Goal: Task Accomplishment & Management: Manage account settings

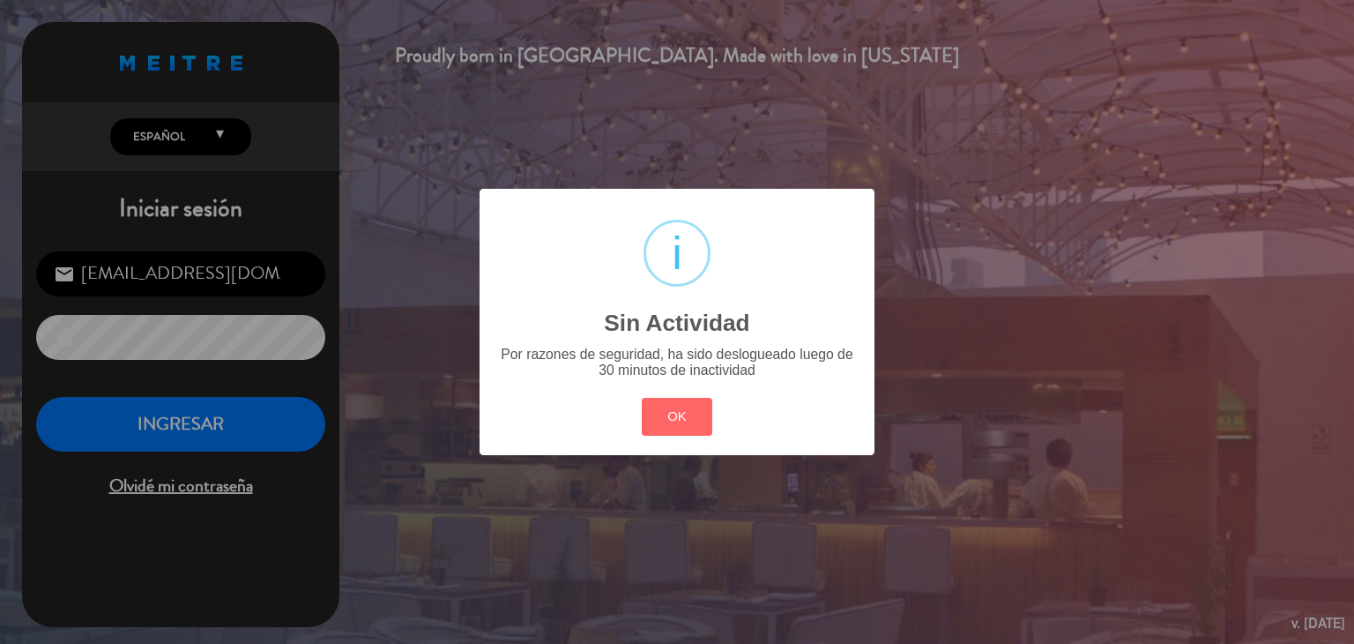
drag, startPoint x: 786, startPoint y: 445, endPoint x: 762, endPoint y: 436, distance: 25.7
click at [762, 436] on div "? ! i Sin Actividad × Por razones de seguridad, ha sido deslogueado luego de 30…" at bounding box center [677, 322] width 395 height 266
click at [639, 412] on div "OK Cancel" at bounding box center [676, 417] width 79 height 46
click at [295, 410] on div "? ! i Sin Actividad × Por razones de seguridad, ha sido deslogueado luego de 30…" at bounding box center [677, 322] width 1354 height 644
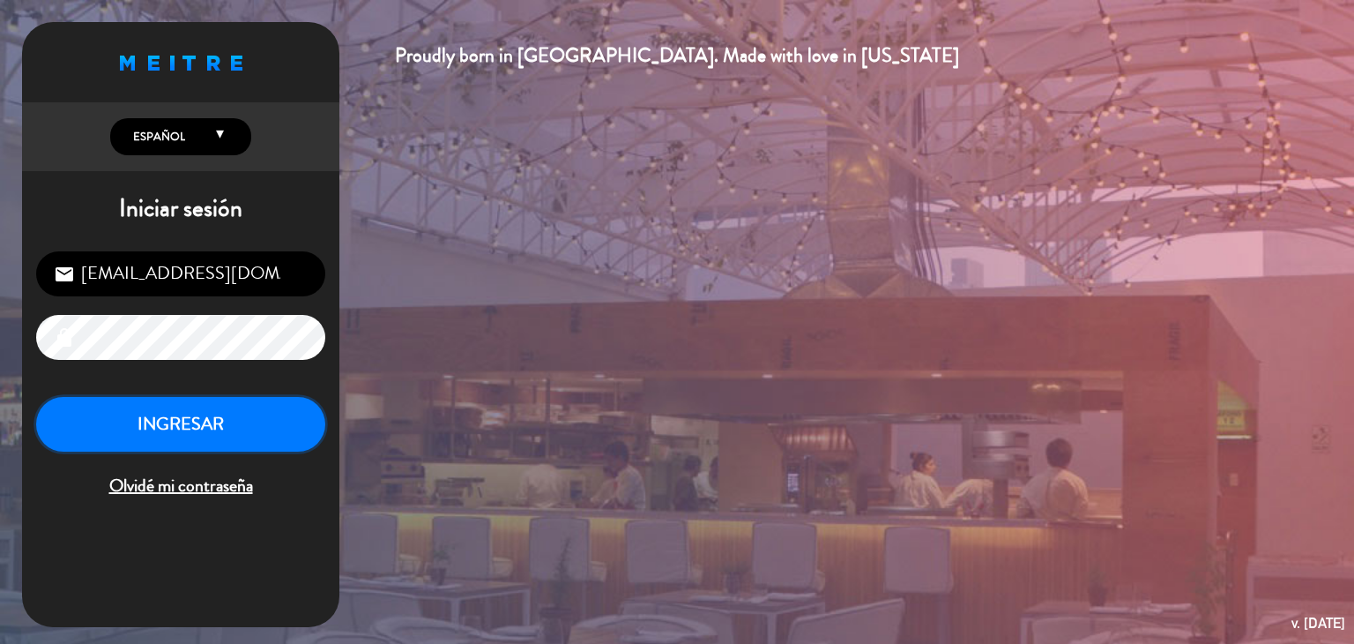
click at [150, 411] on button "INGRESAR" at bounding box center [180, 425] width 289 height 56
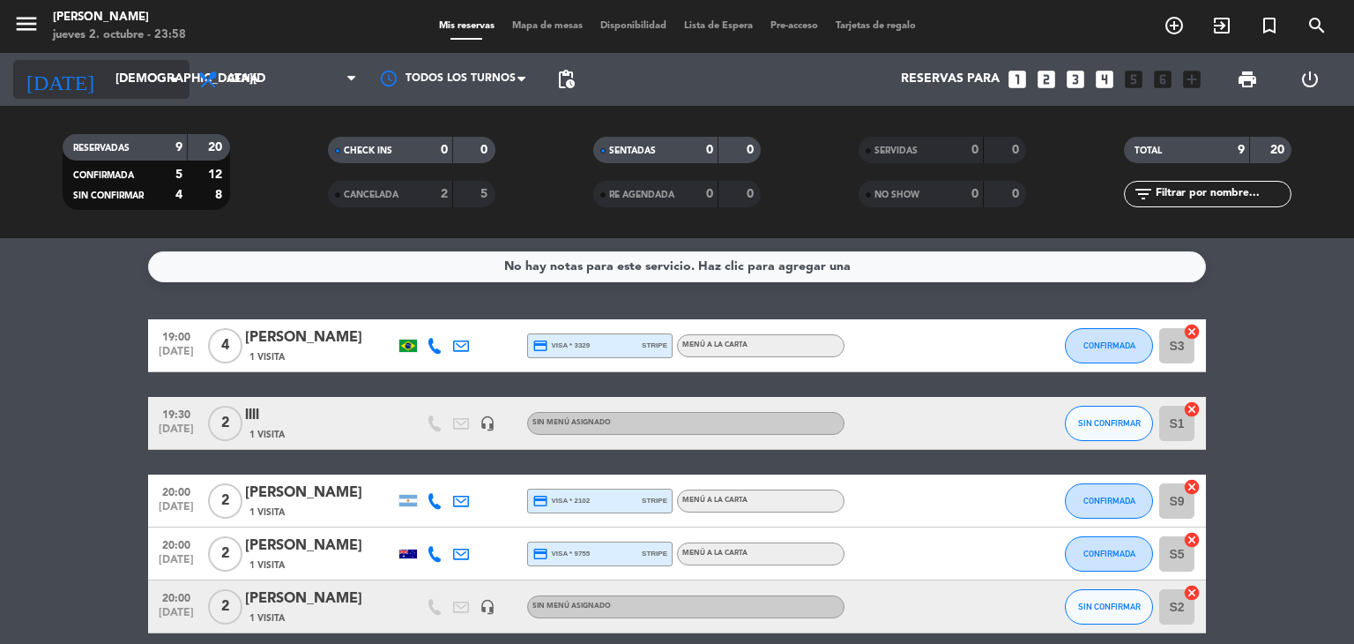
click at [174, 88] on icon "arrow_drop_down" at bounding box center [174, 79] width 21 height 21
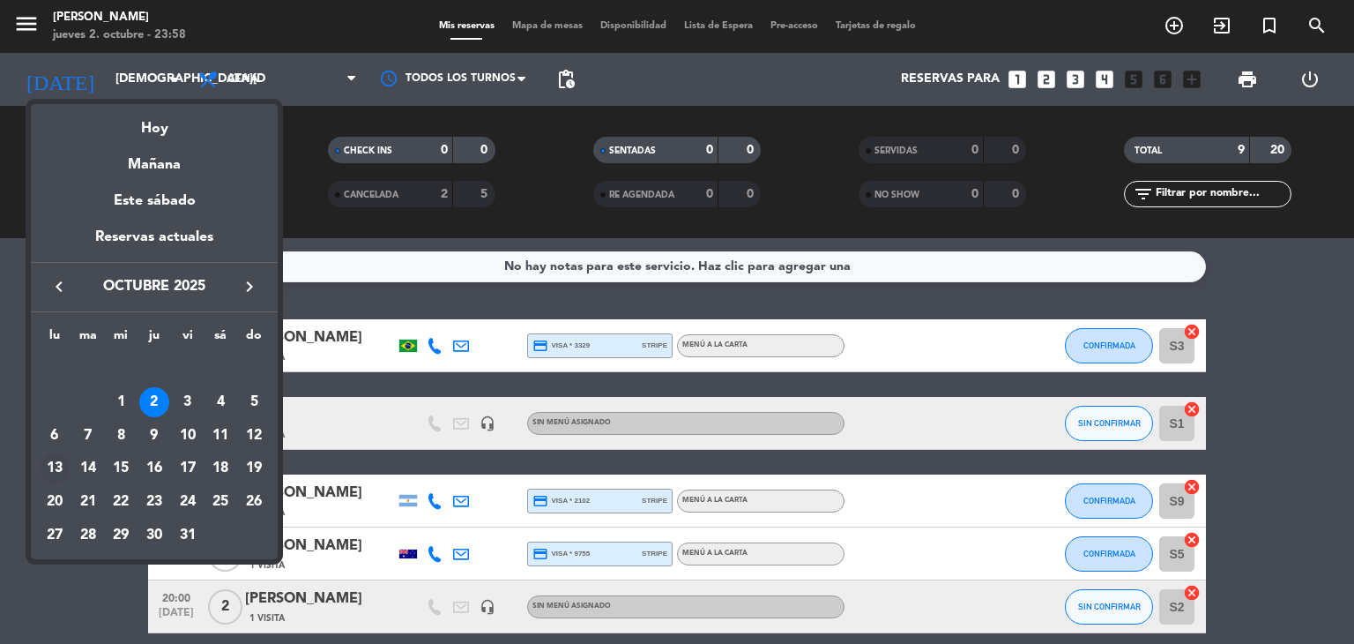
click at [57, 466] on div "13" at bounding box center [55, 468] width 30 height 30
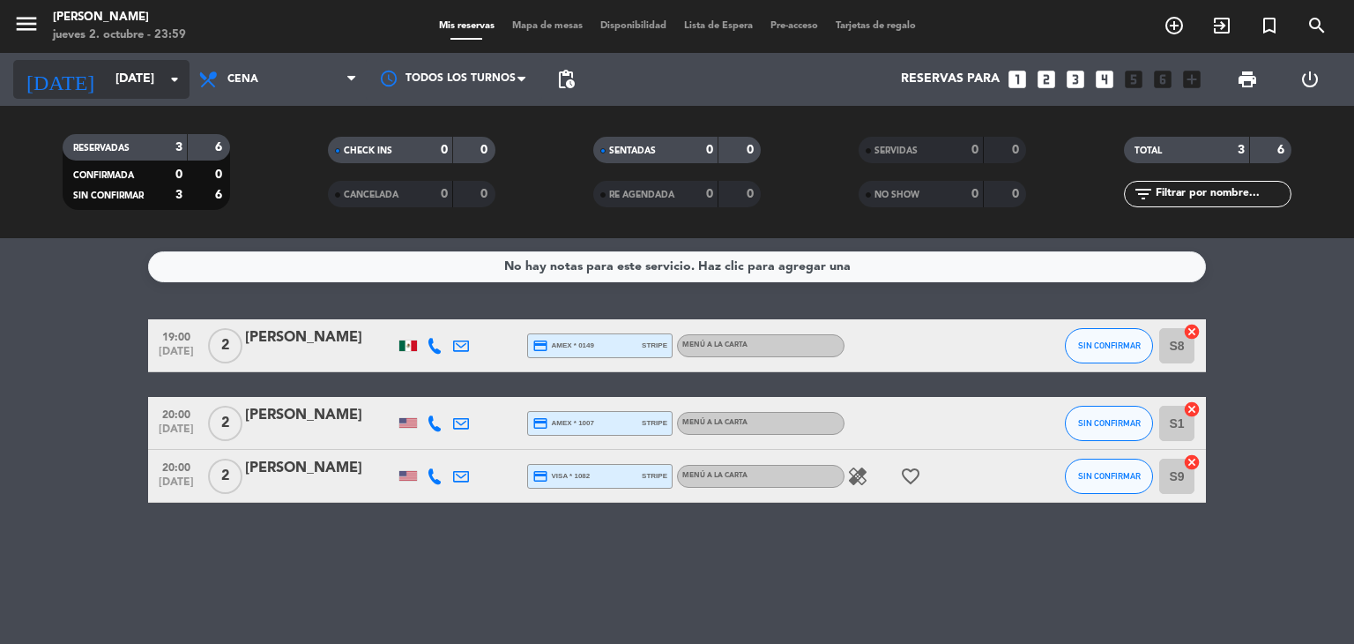
click at [149, 87] on input "[DATE]" at bounding box center [191, 79] width 168 height 32
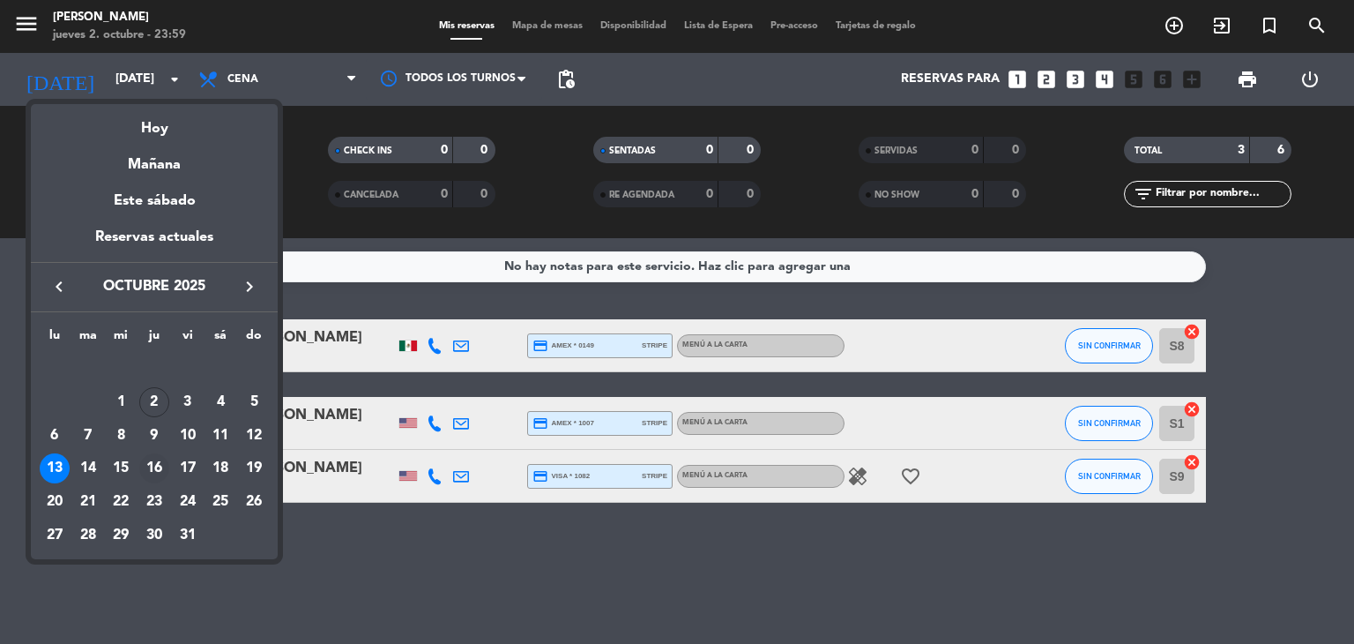
click at [160, 472] on div "16" at bounding box center [154, 468] width 30 height 30
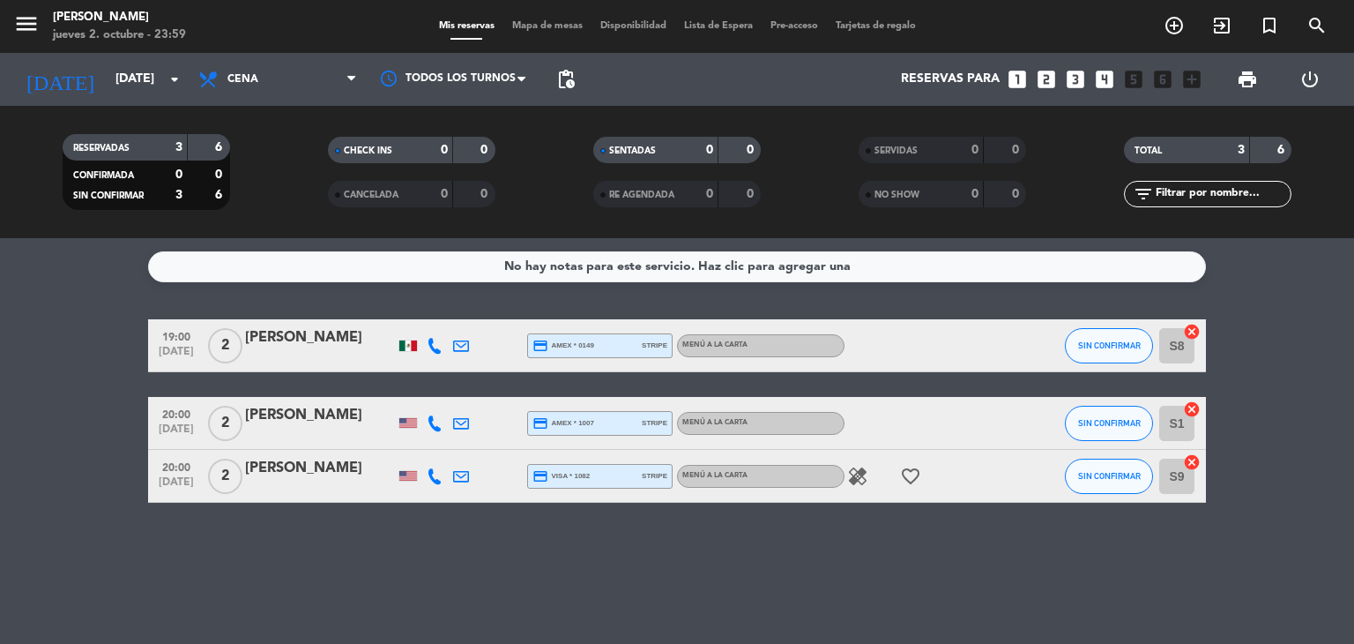
type input "[DEMOGRAPHIC_DATA][DATE]"
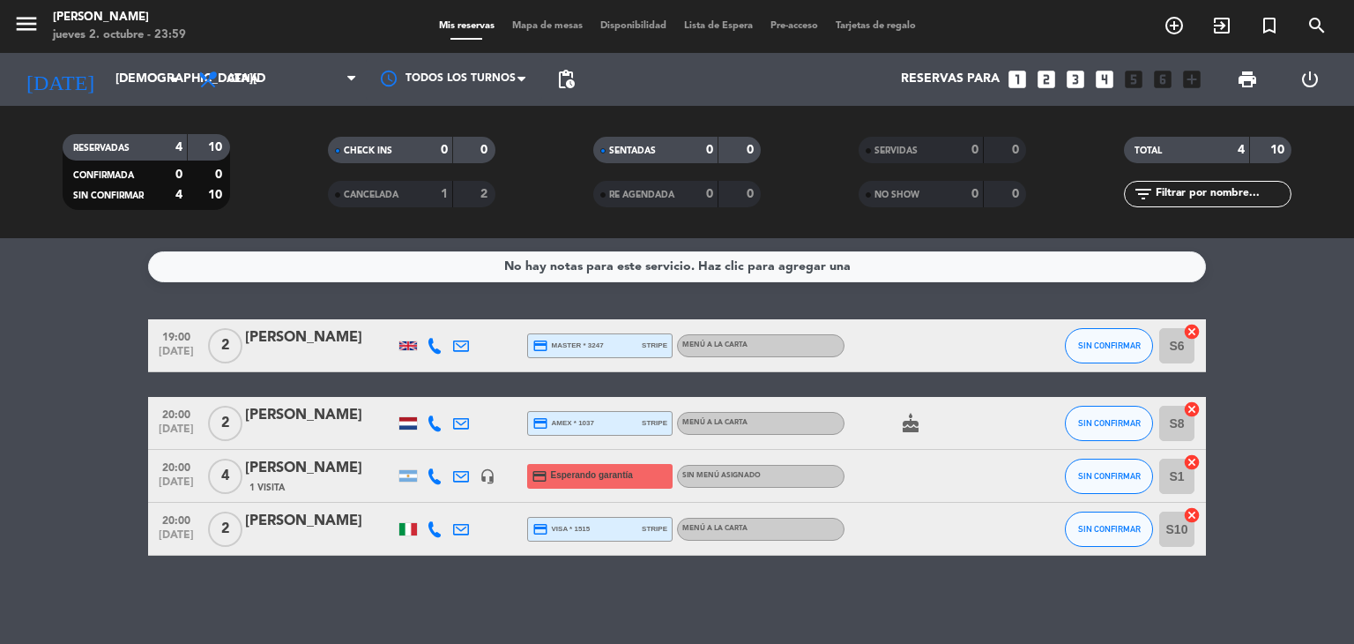
click at [349, 482] on div "1 Visita" at bounding box center [320, 487] width 150 height 15
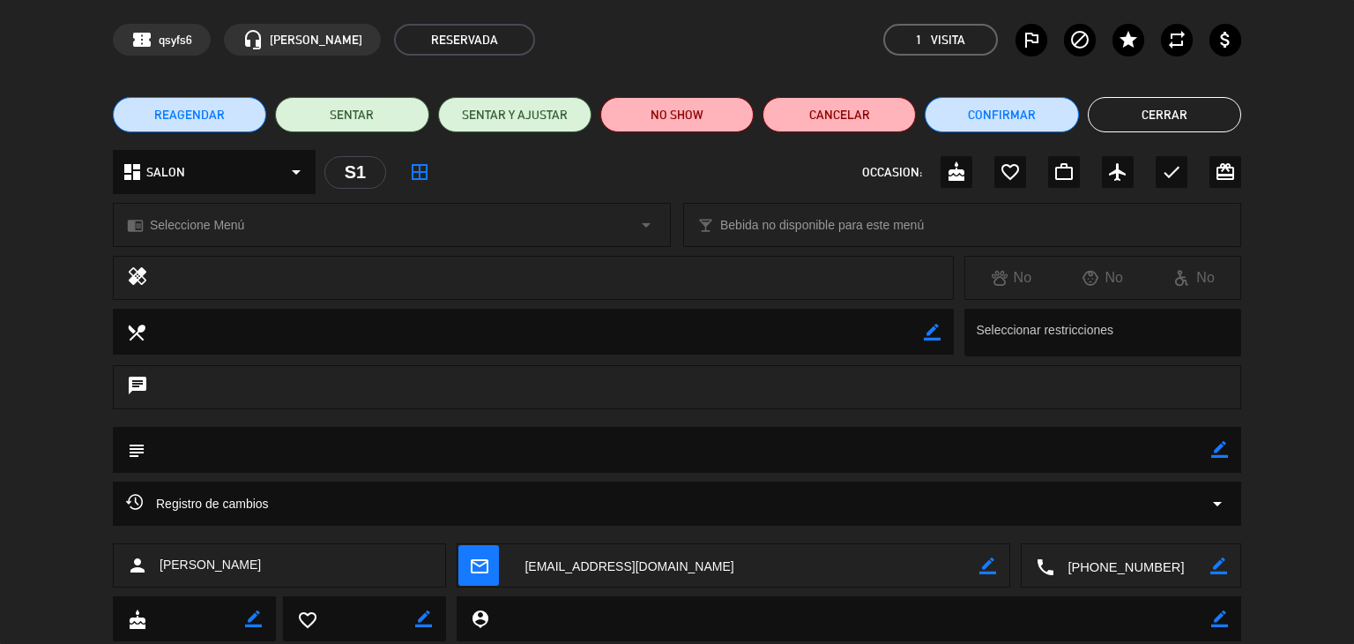
scroll to position [88, 0]
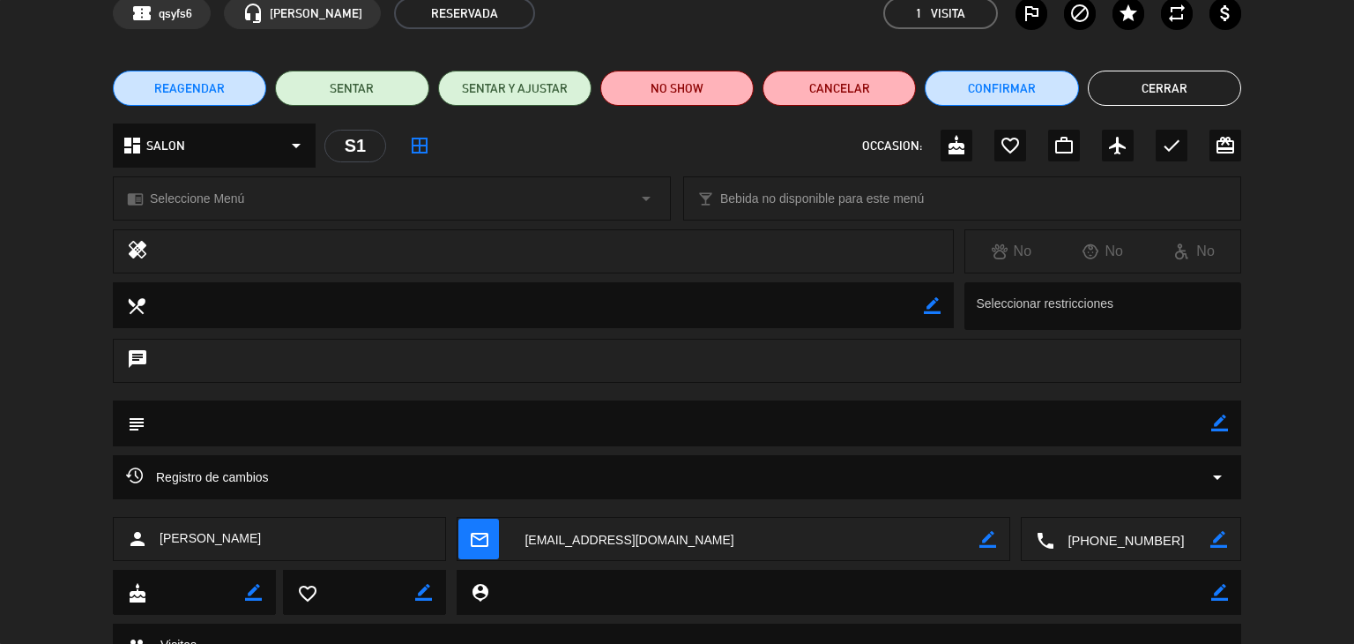
click at [1226, 420] on icon "border_color" at bounding box center [1219, 422] width 17 height 17
click at [1136, 422] on textarea at bounding box center [678, 422] width 1066 height 45
click at [1221, 417] on icon at bounding box center [1219, 422] width 17 height 17
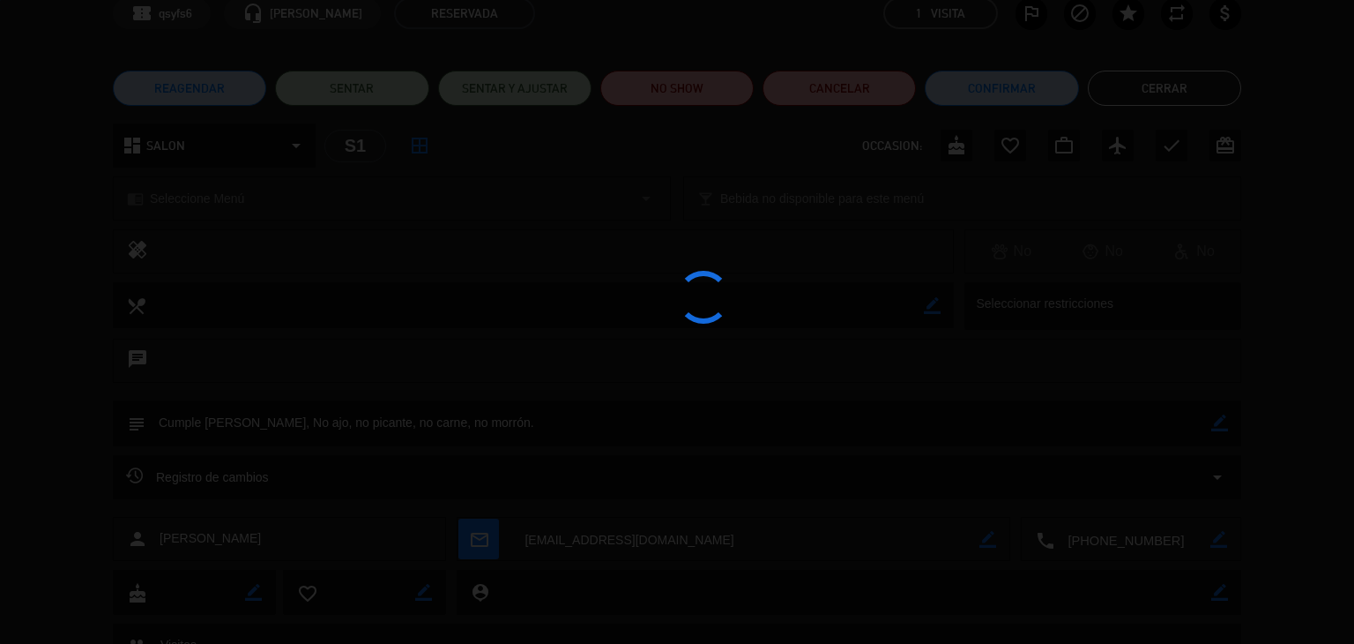
type textarea "Cumple [PERSON_NAME], No ajo, no picante, no carne, no morrón."
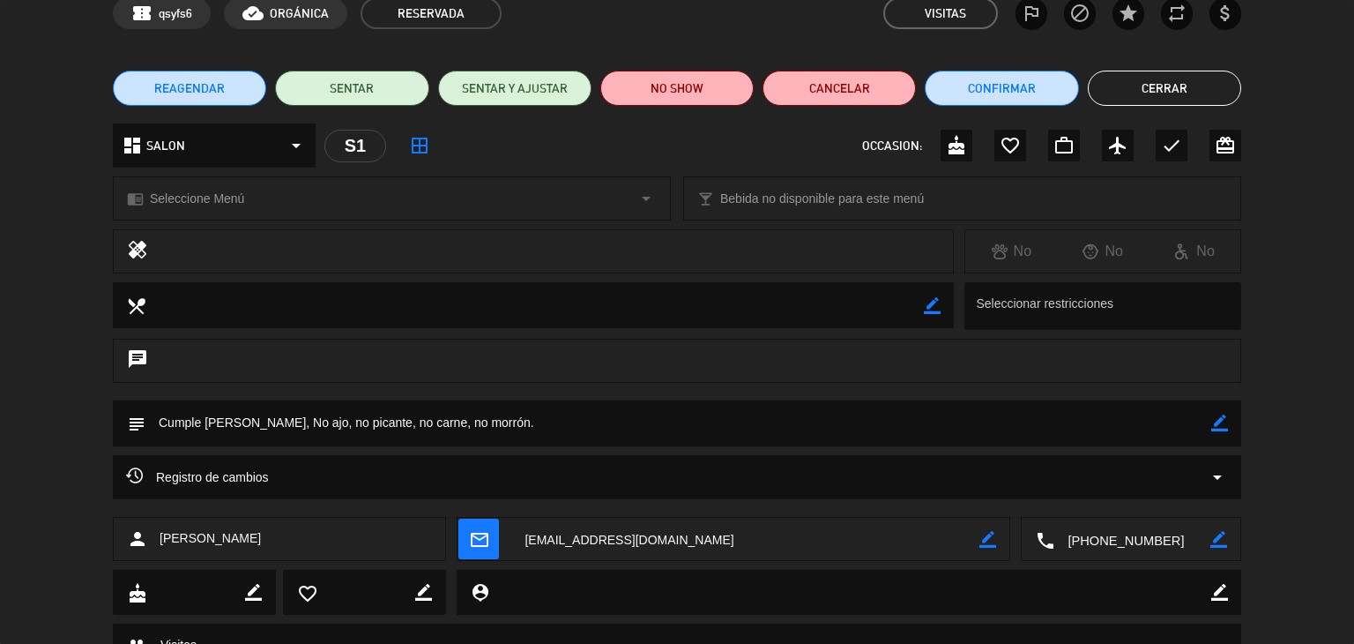
click at [1205, 92] on button "Cerrar" at bounding box center [1164, 88] width 153 height 35
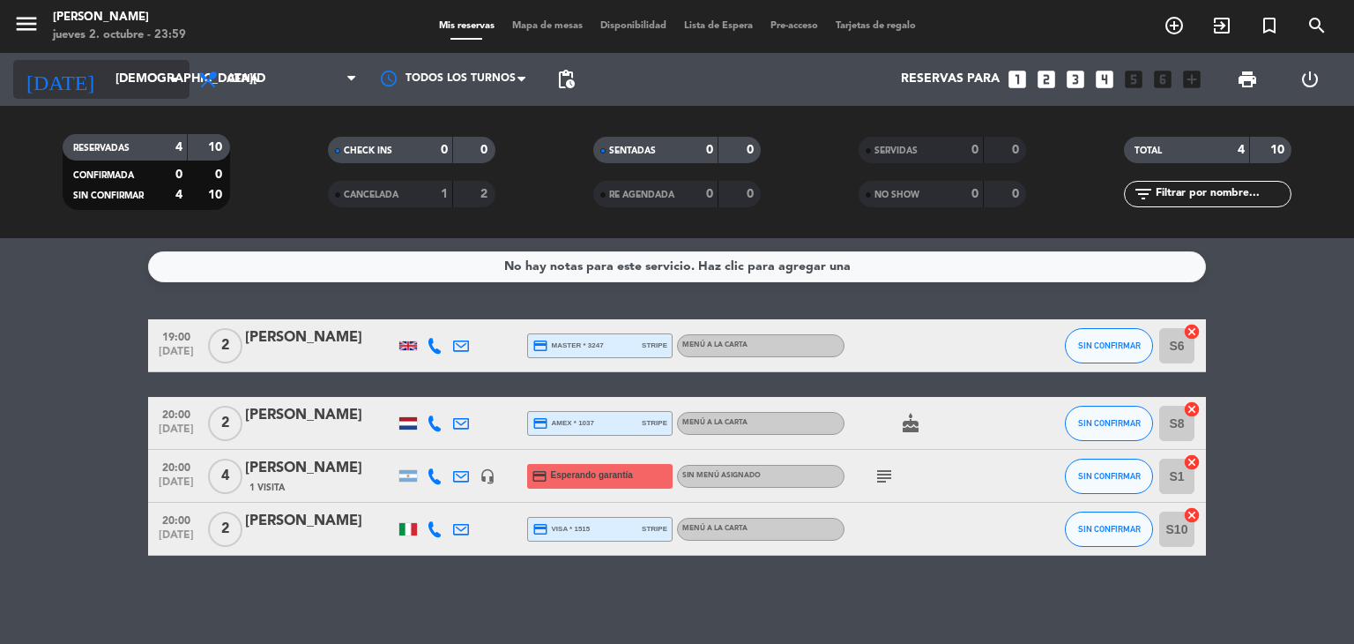
click at [140, 80] on input "[DEMOGRAPHIC_DATA][DATE]" at bounding box center [191, 79] width 168 height 32
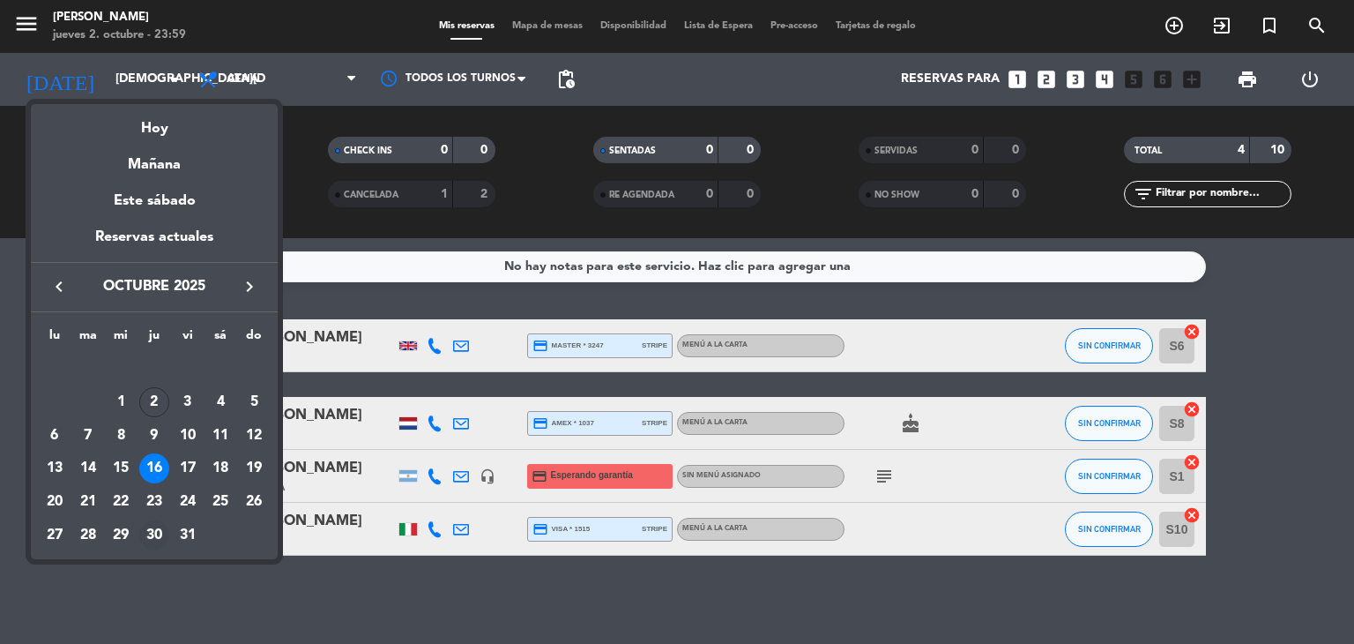
click at [155, 527] on div "30" at bounding box center [154, 535] width 30 height 30
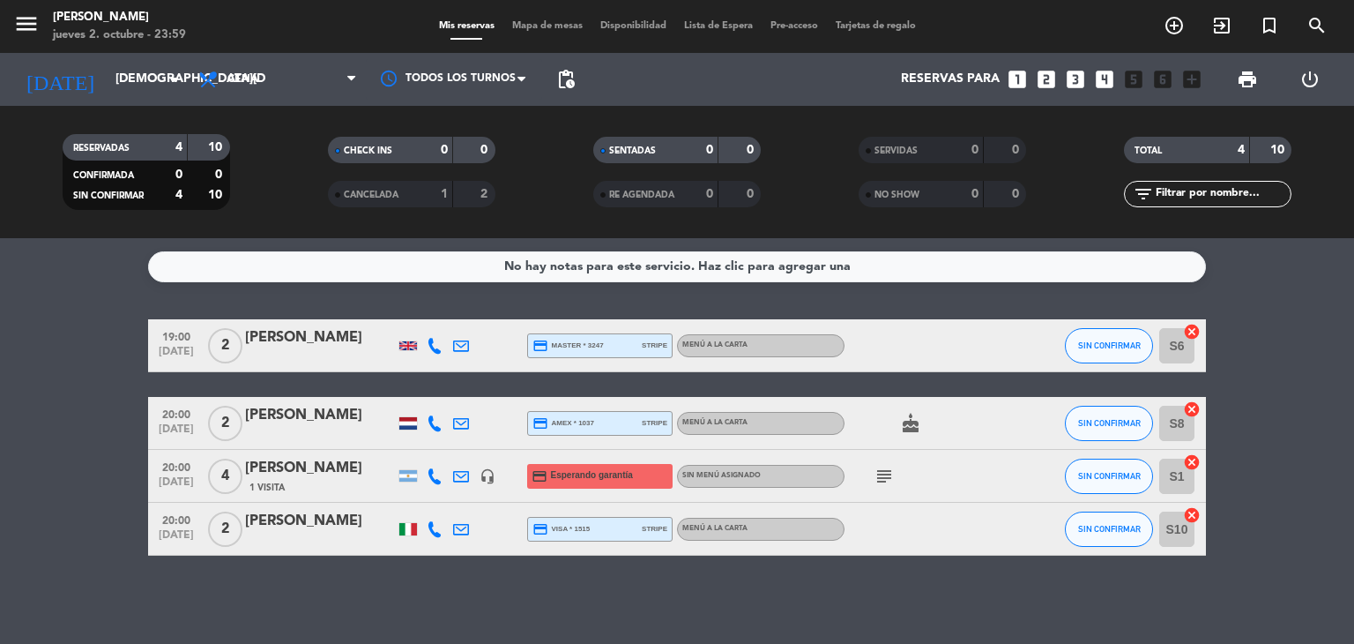
type input "[DEMOGRAPHIC_DATA][DATE]"
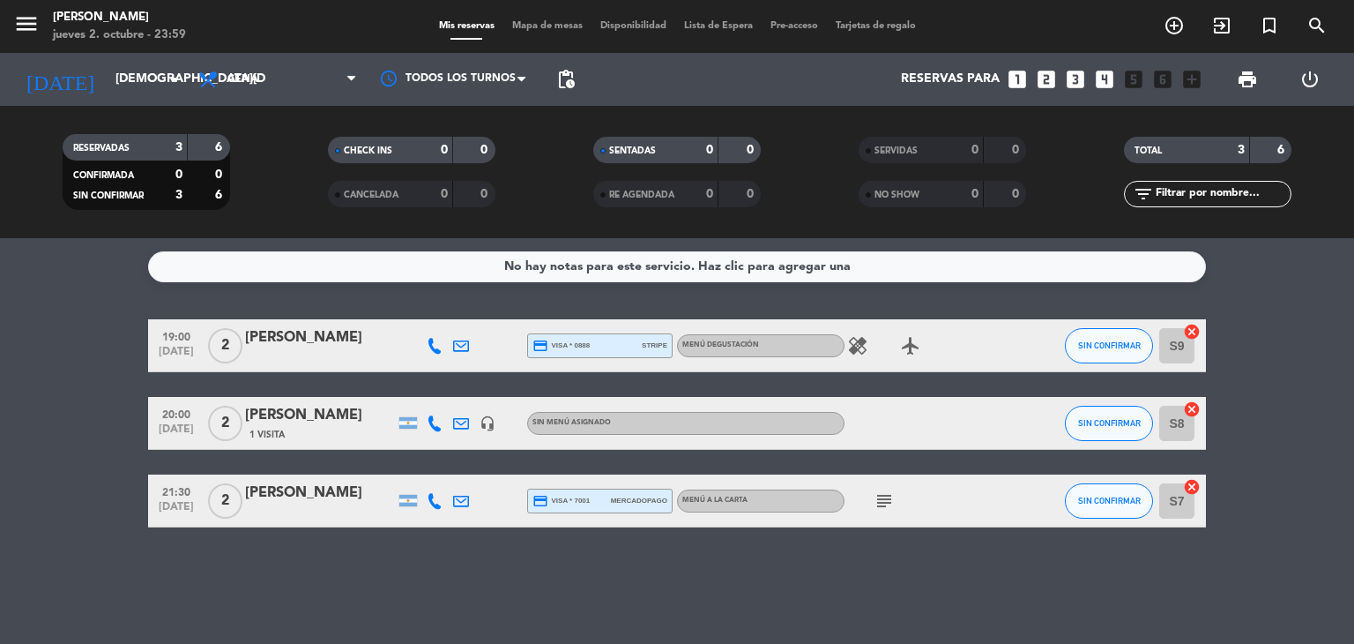
click at [367, 428] on div "1 Visita" at bounding box center [320, 434] width 150 height 15
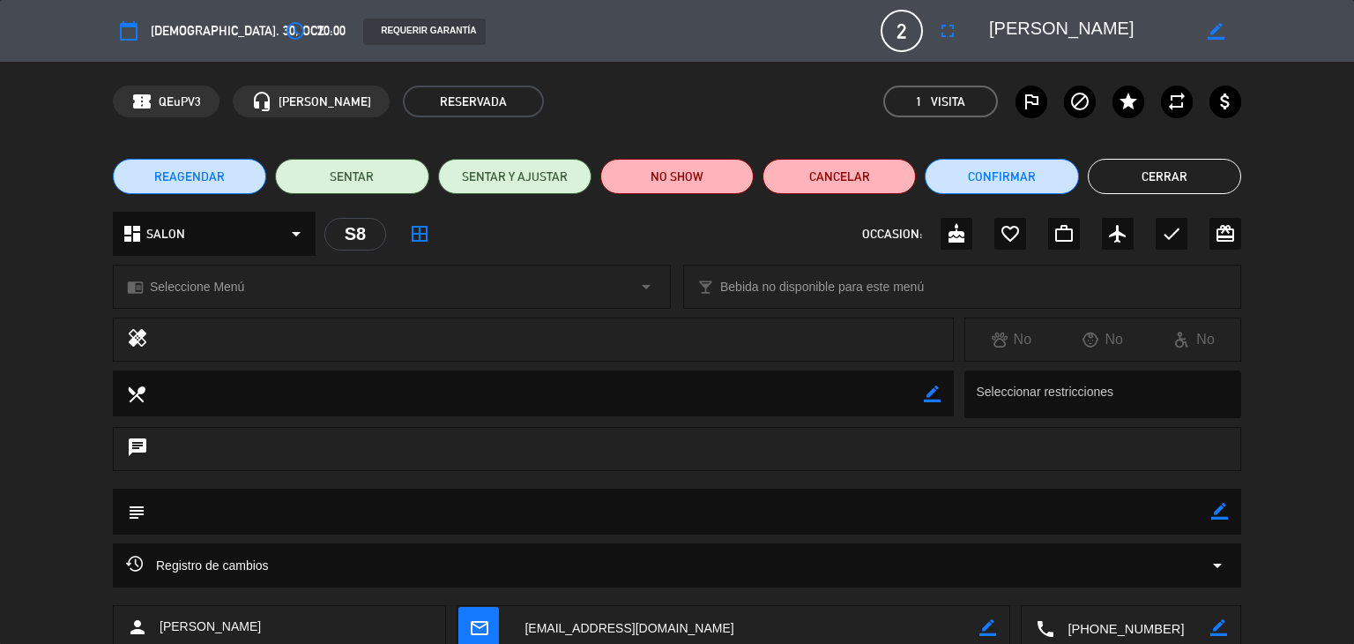
click at [1227, 514] on icon "border_color" at bounding box center [1219, 511] width 17 height 17
click at [1191, 508] on textarea at bounding box center [678, 510] width 1066 height 45
type textarea "Cumpleaños [PERSON_NAME]. [PERSON_NAME] no ajo, no carne, no picante, no morrón."
click at [1229, 498] on div "subject" at bounding box center [677, 511] width 1129 height 46
click at [1214, 518] on icon at bounding box center [1219, 511] width 17 height 17
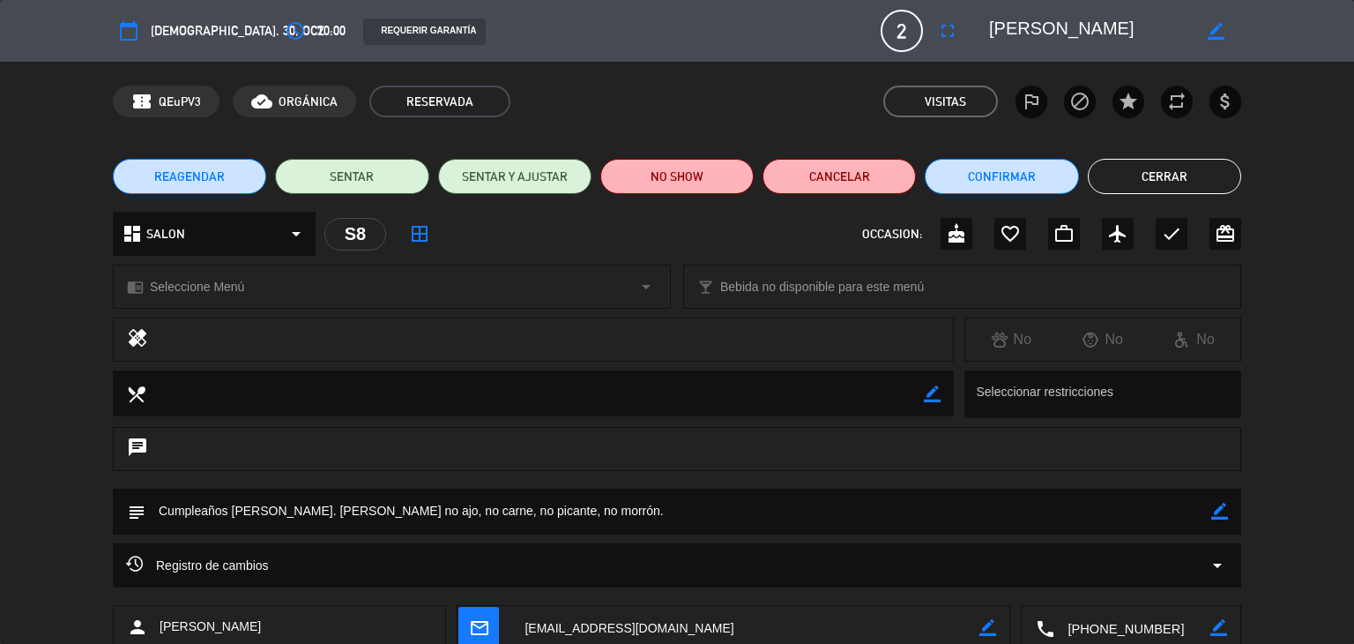
click at [1211, 182] on button "Cerrar" at bounding box center [1164, 176] width 153 height 35
